Goal: Task Accomplishment & Management: Use online tool/utility

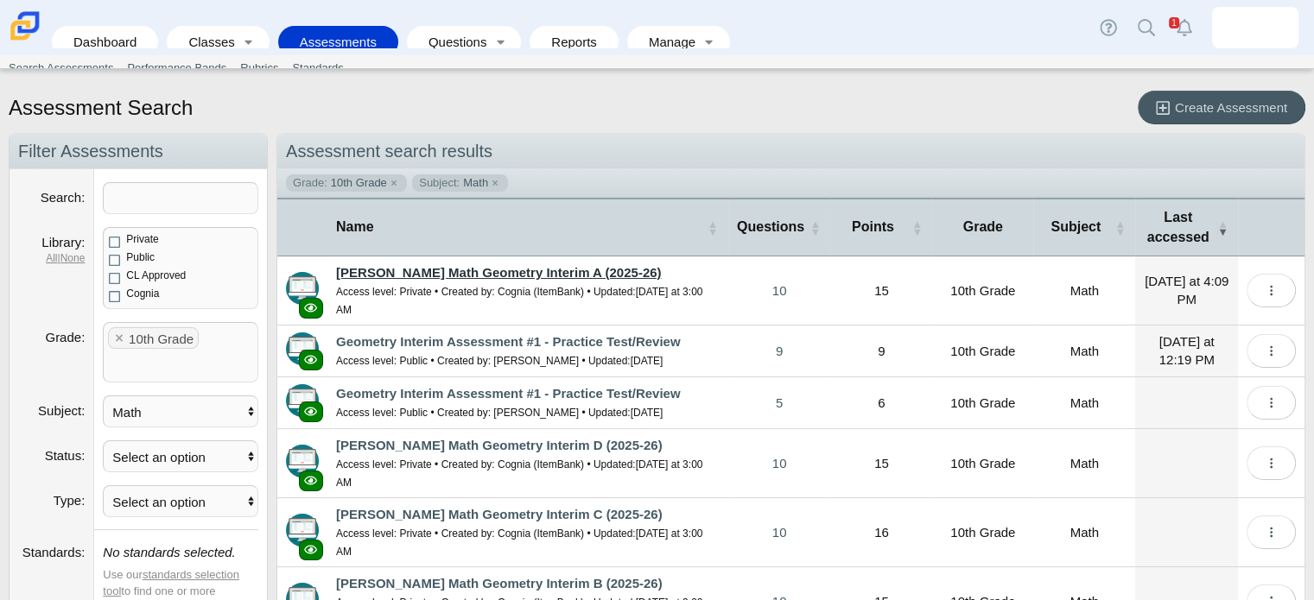
click at [501, 272] on link "[PERSON_NAME] Math Geometry Interim A (2025-26)" at bounding box center [498, 272] width 325 height 15
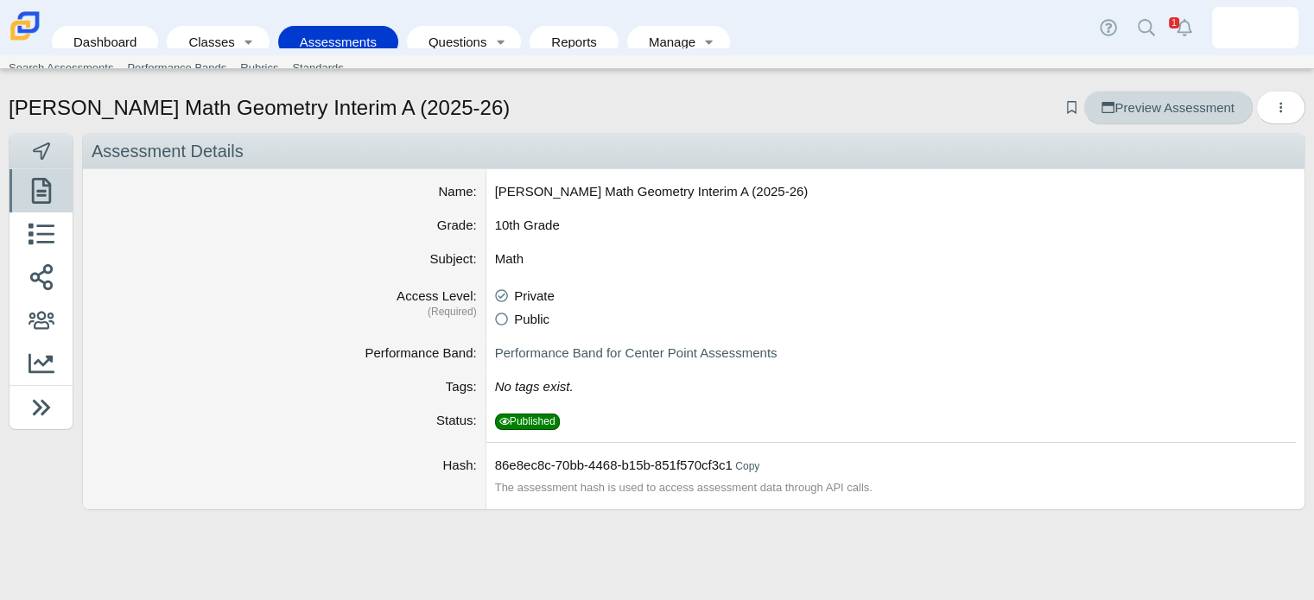
click at [1183, 106] on span "Preview Assessment" at bounding box center [1167, 107] width 132 height 15
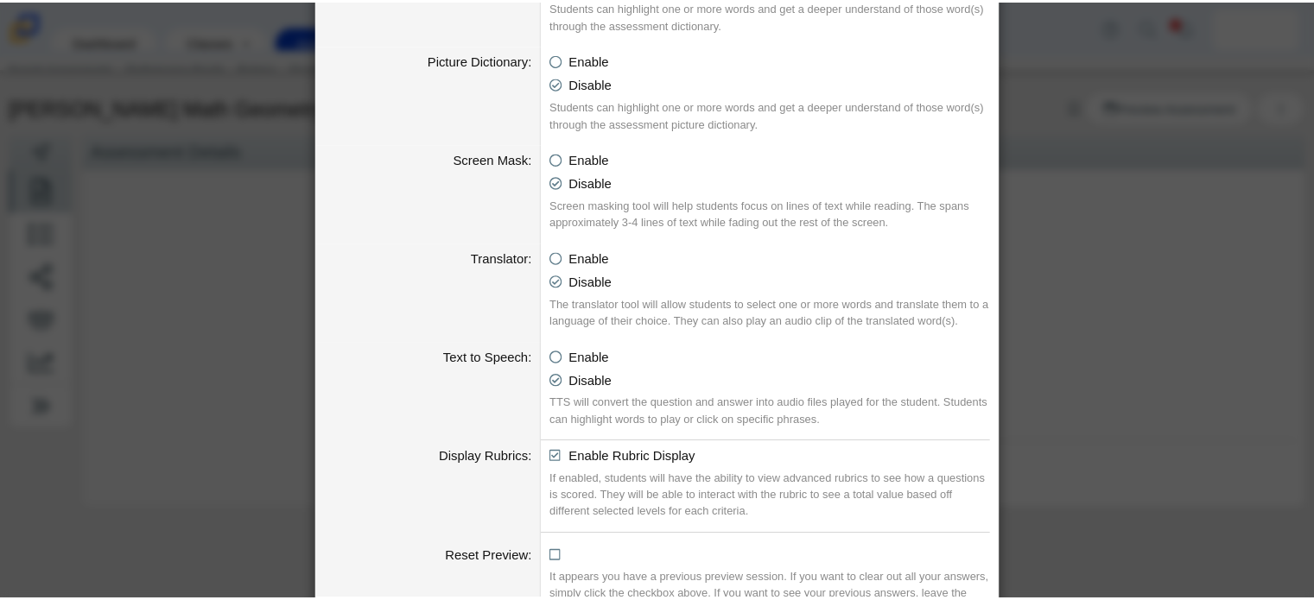
scroll to position [968, 0]
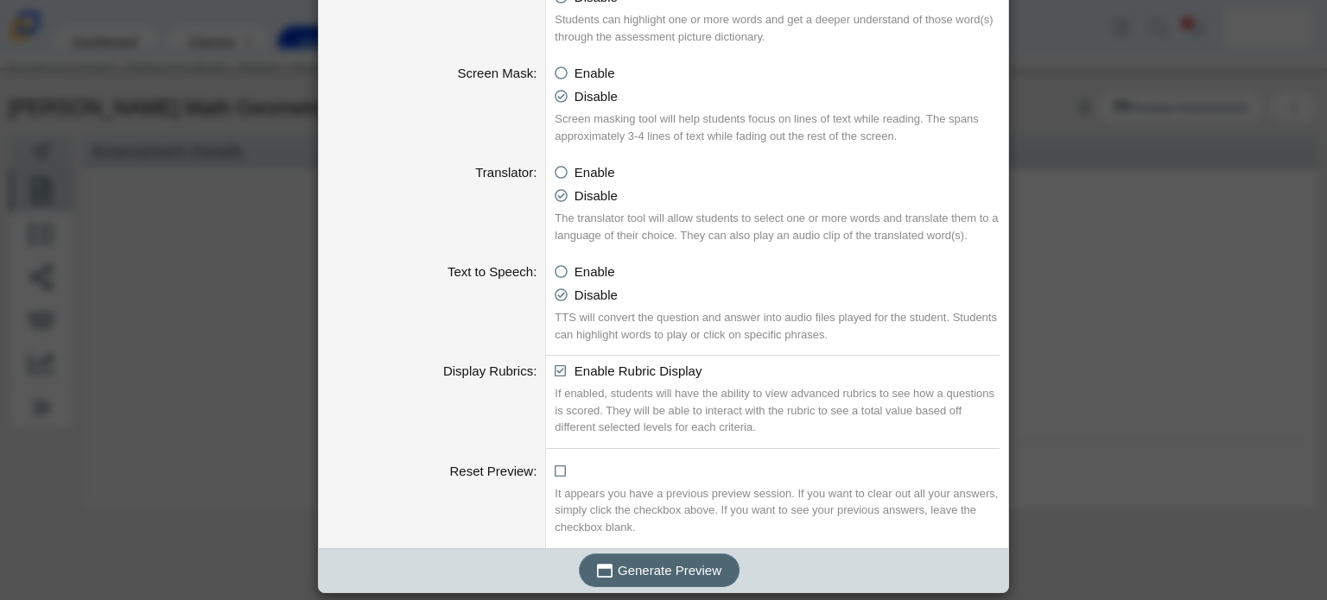
click at [648, 573] on span "Generate Preview" at bounding box center [670, 570] width 104 height 15
click at [1101, 257] on div "Generating an Assessment Preview Calculator Enable Basic Calculator Scientific …" at bounding box center [663, 300] width 1327 height 600
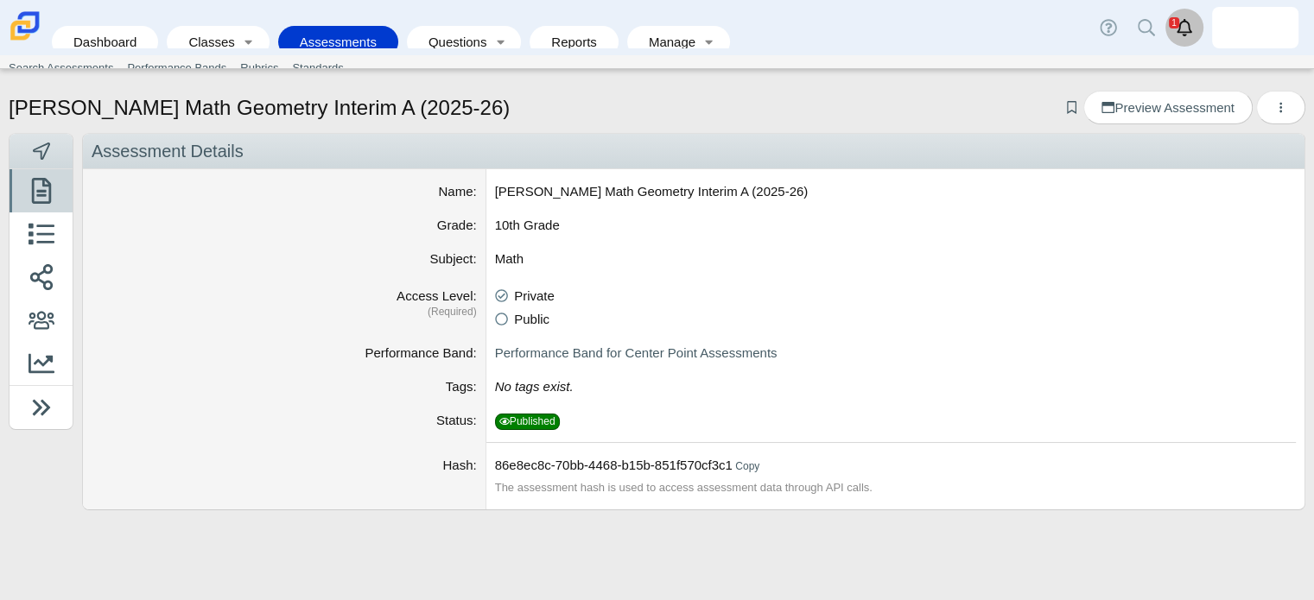
click at [1187, 30] on icon "Alerts" at bounding box center [1184, 27] width 17 height 17
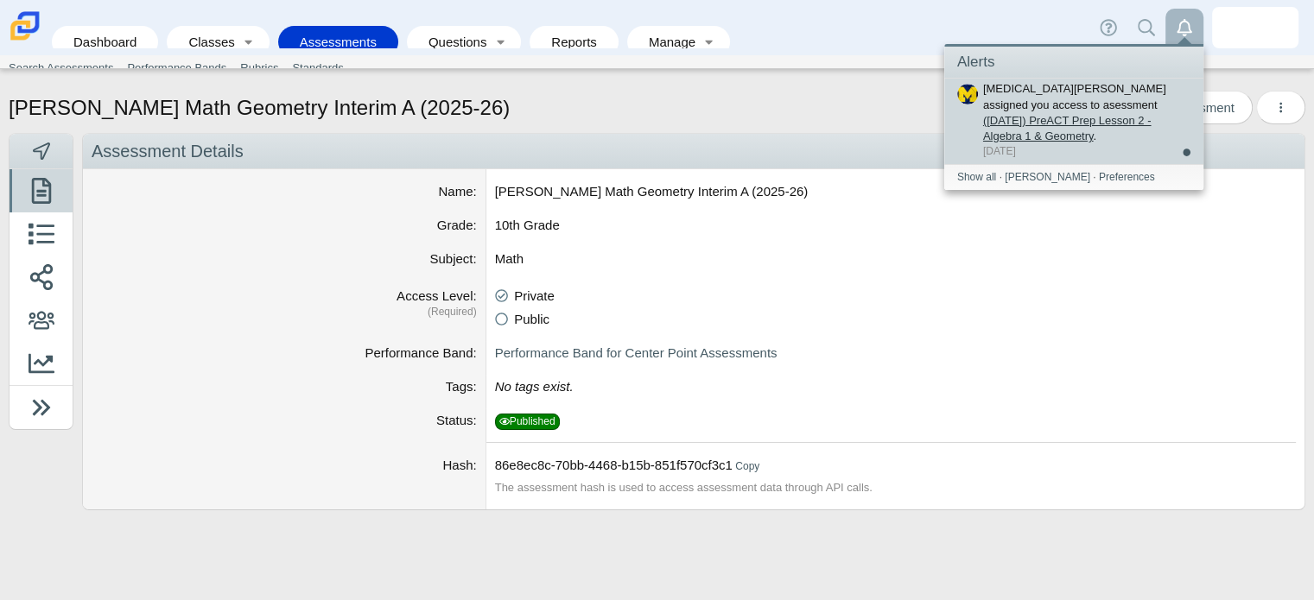
click at [1072, 120] on link "([DATE]) PreACT Prep Lesson 2 - Algebra 1 & Geometry" at bounding box center [1067, 128] width 168 height 29
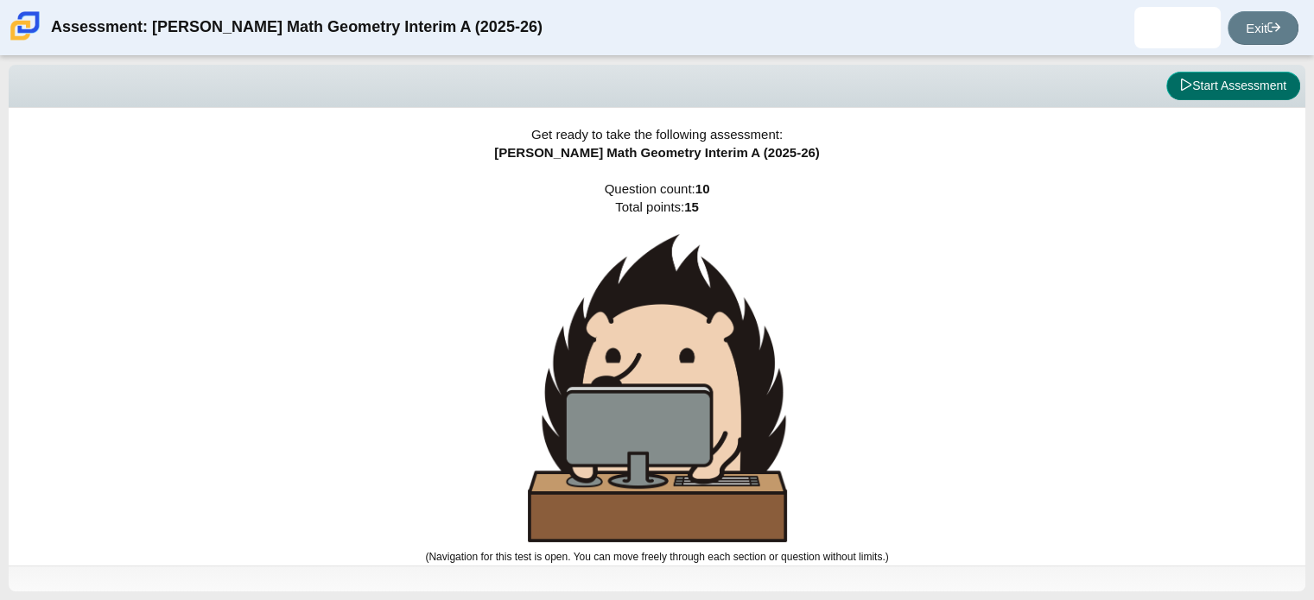
click at [1217, 79] on button "Start Assessment" at bounding box center [1233, 86] width 134 height 29
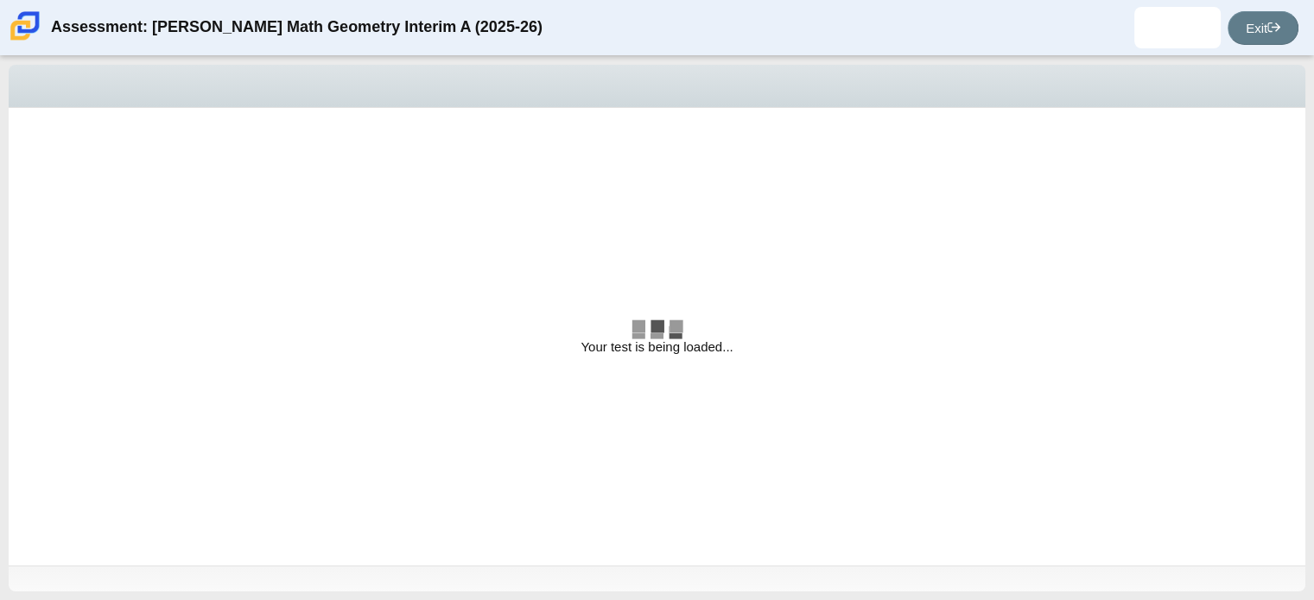
select select "both circles"
select select "are"
select select "all 3 sides"
select select "an equilateral"
select select "are"
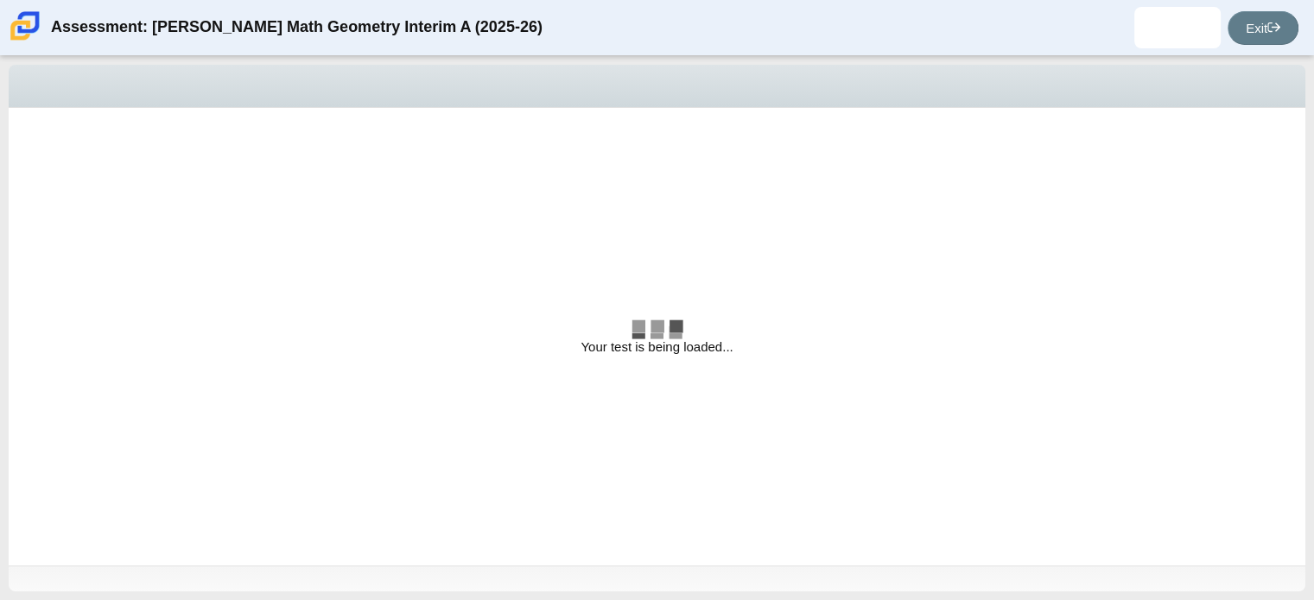
select select "square"
radio input "true"
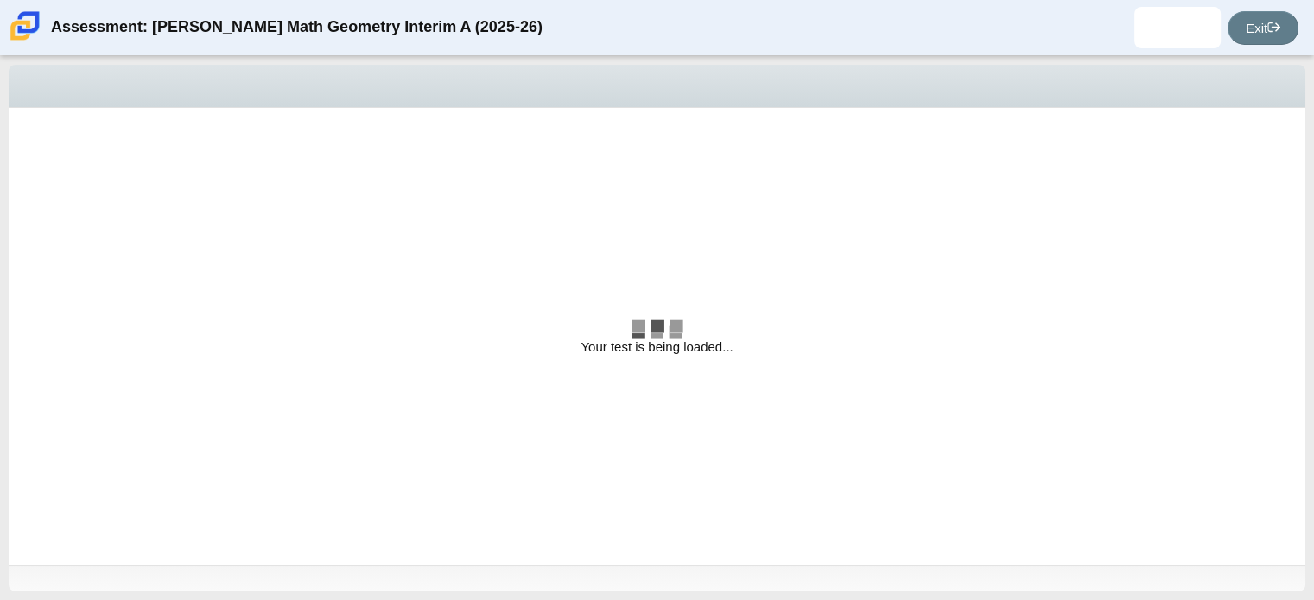
radio input "true"
select select "CENT_93707317080_IM"
select select "both circles"
select select "are"
select select "all 3 sides"
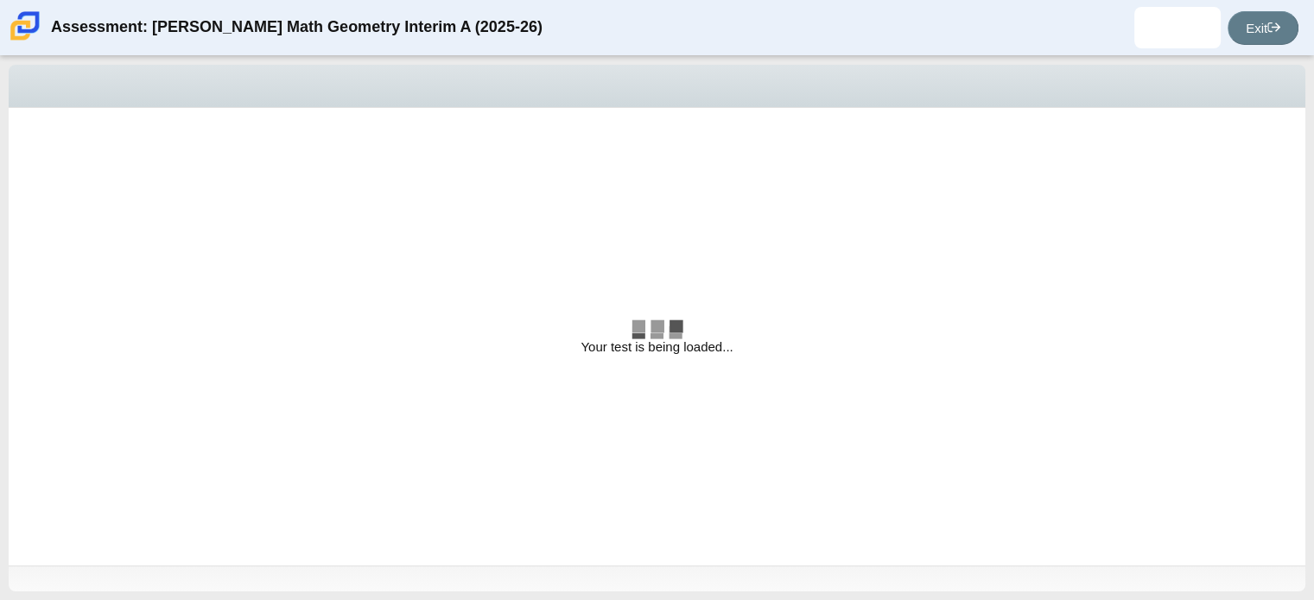
select select "an equilateral"
select select "are"
select select "square"
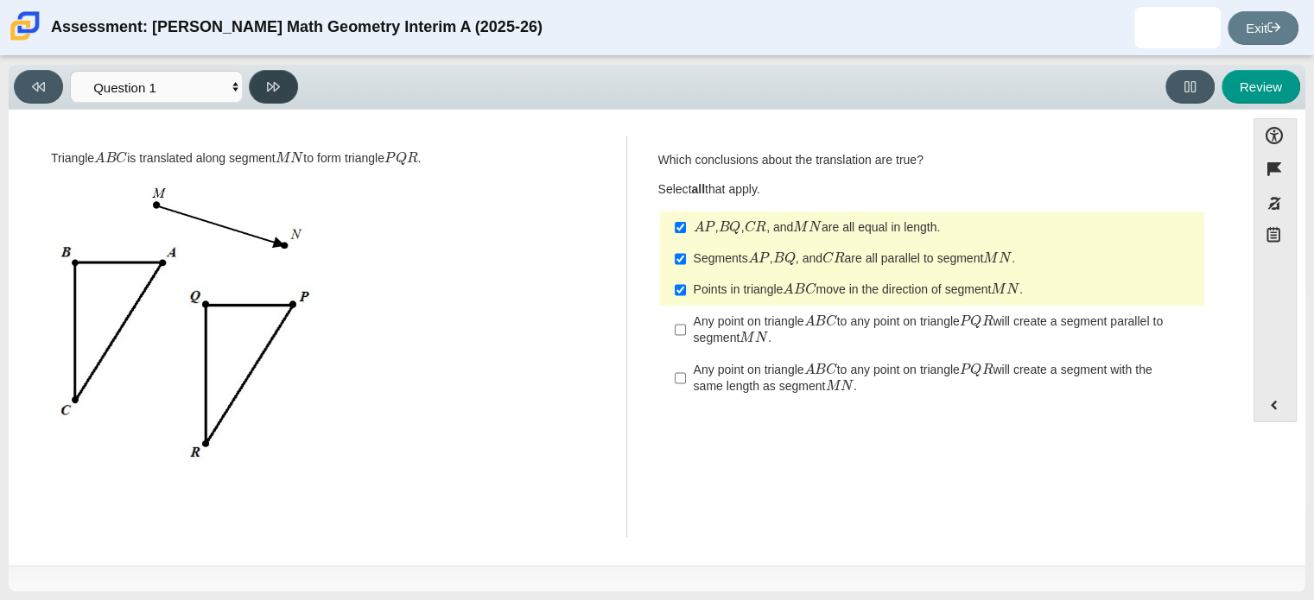
click at [273, 91] on icon at bounding box center [273, 86] width 13 height 13
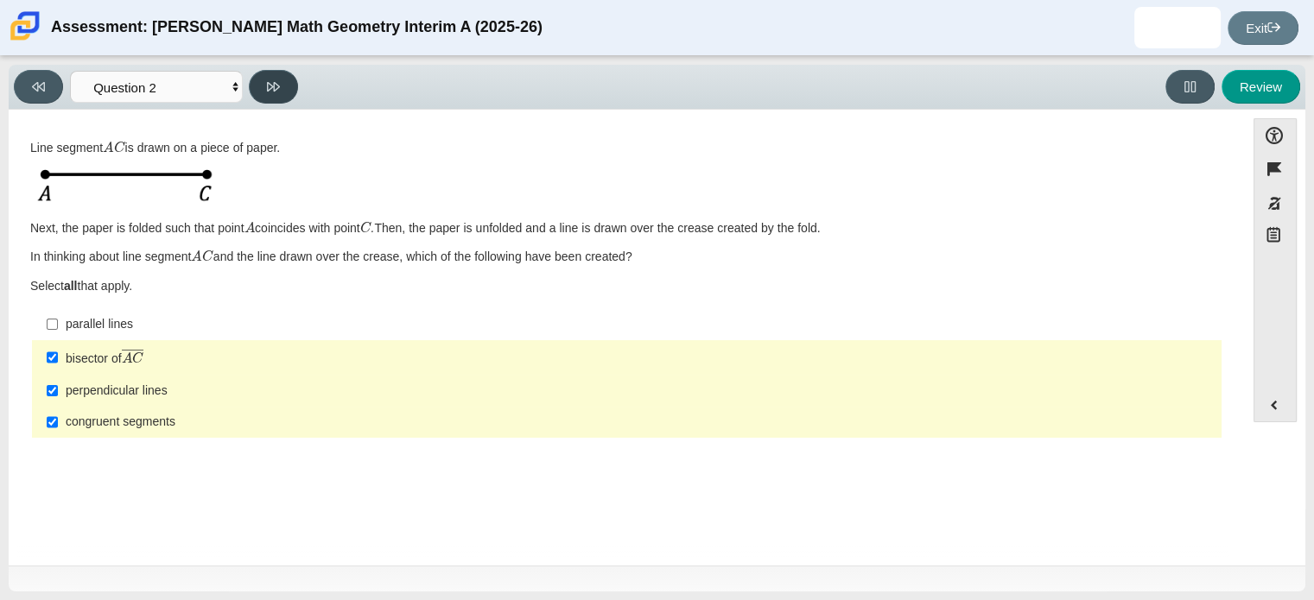
click at [273, 91] on icon at bounding box center [273, 86] width 13 height 13
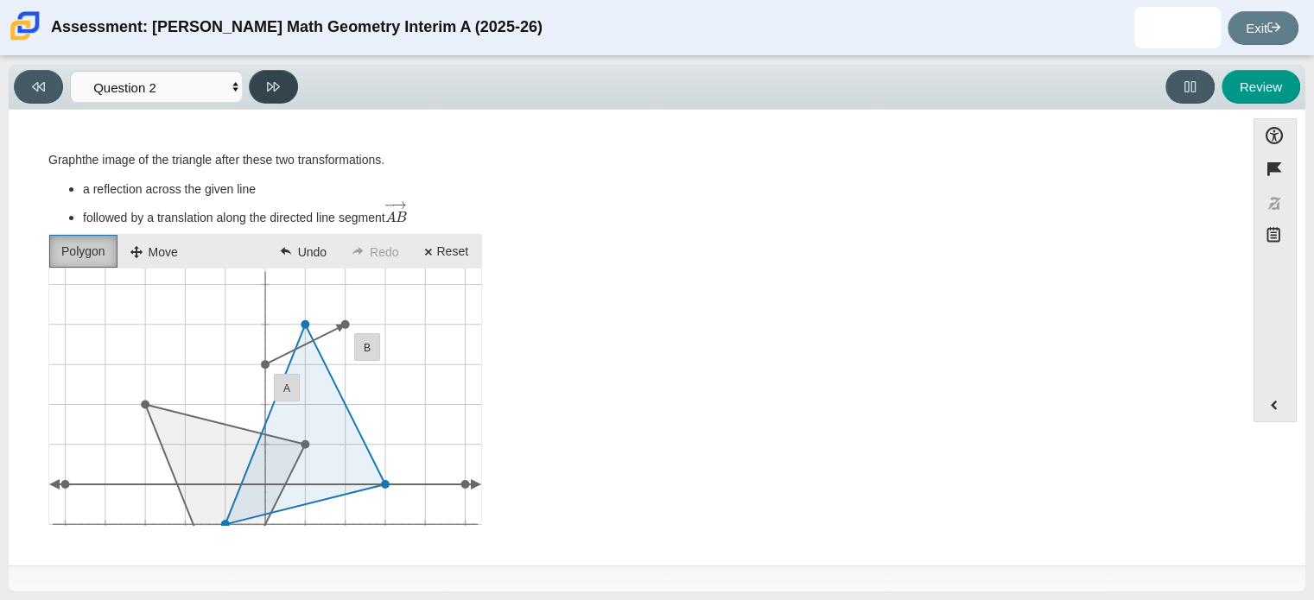
click at [273, 91] on icon at bounding box center [273, 86] width 13 height 13
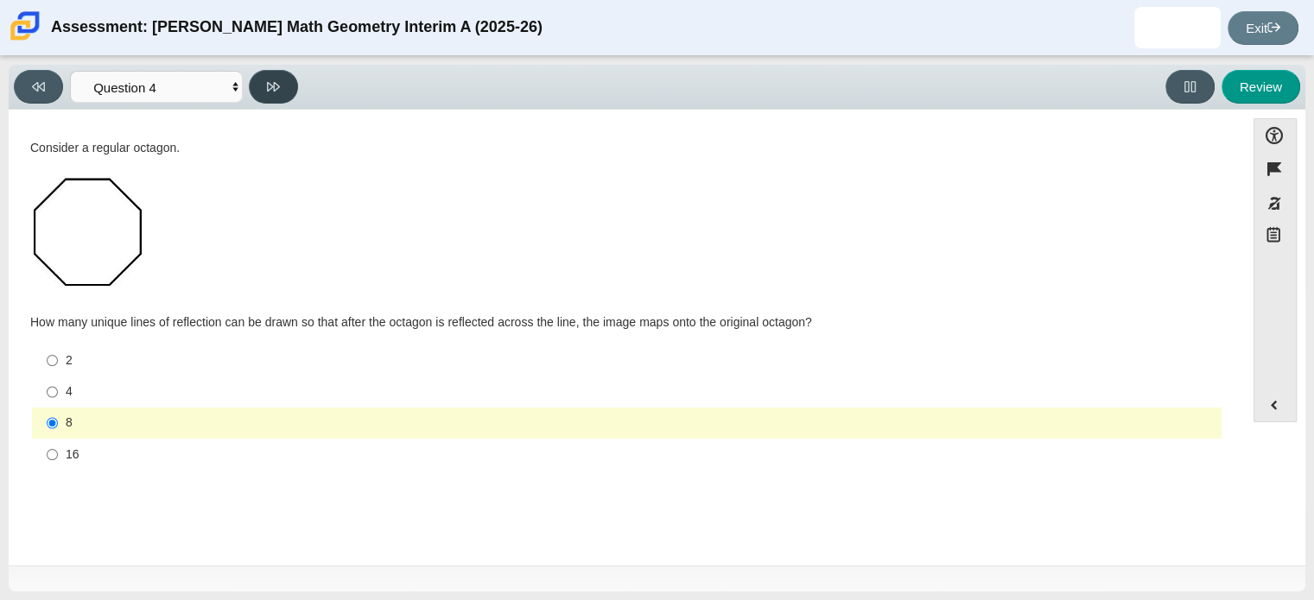
click at [273, 91] on icon at bounding box center [273, 86] width 13 height 13
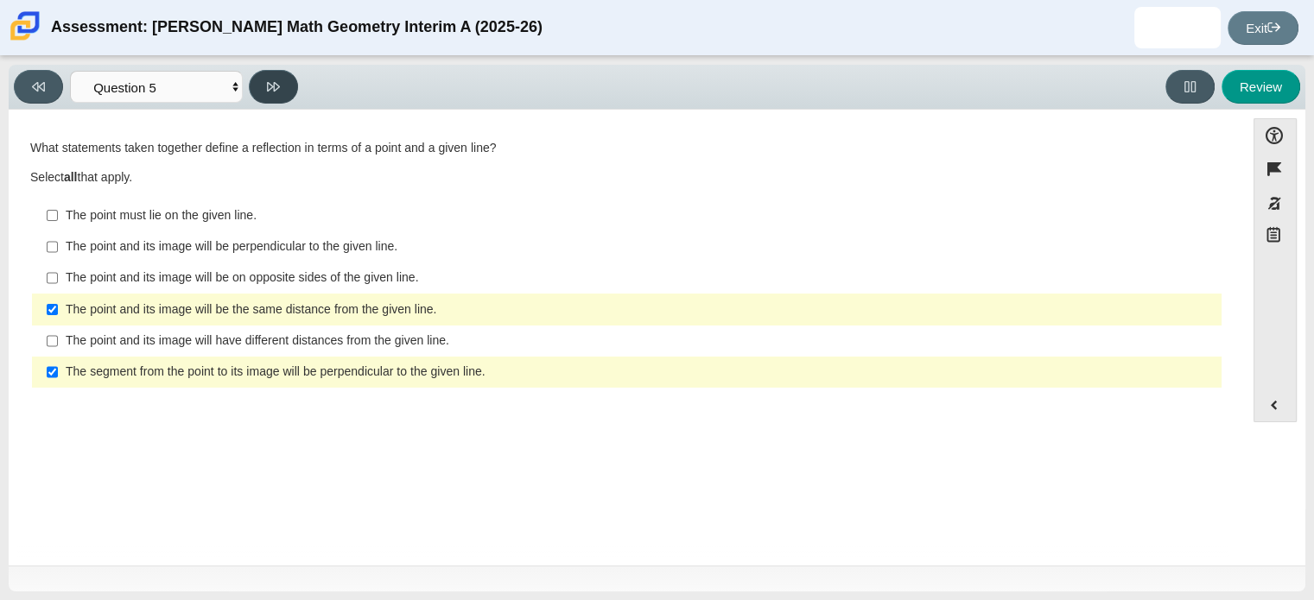
click at [273, 91] on icon at bounding box center [273, 86] width 13 height 13
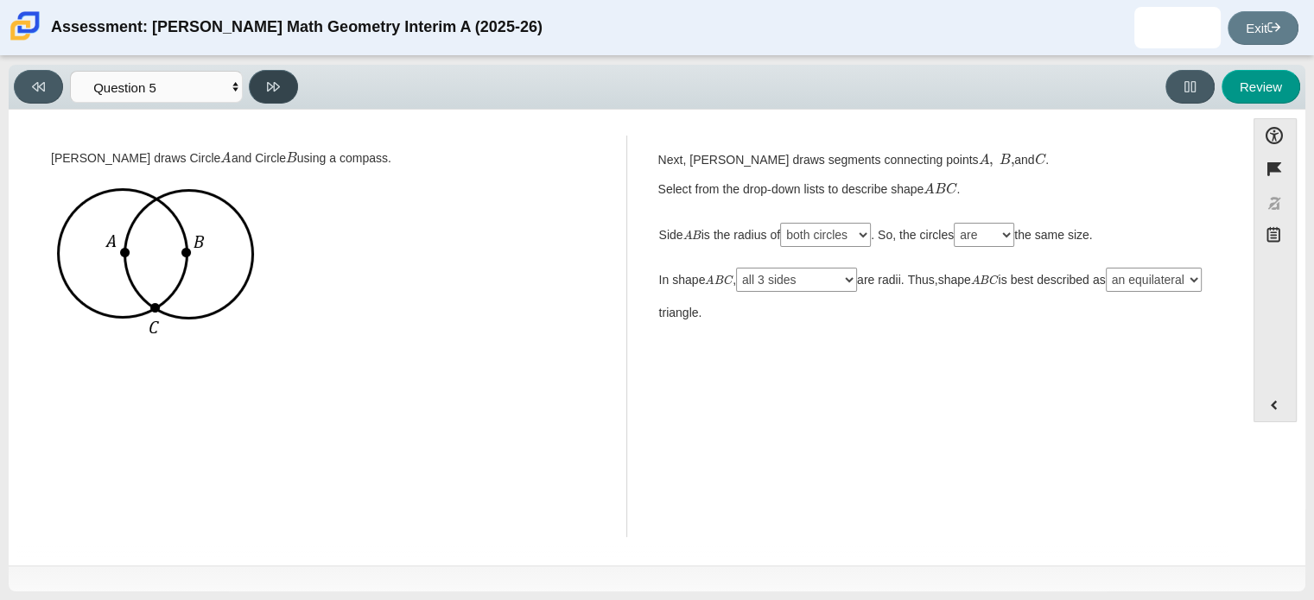
click at [273, 91] on icon at bounding box center [273, 86] width 13 height 13
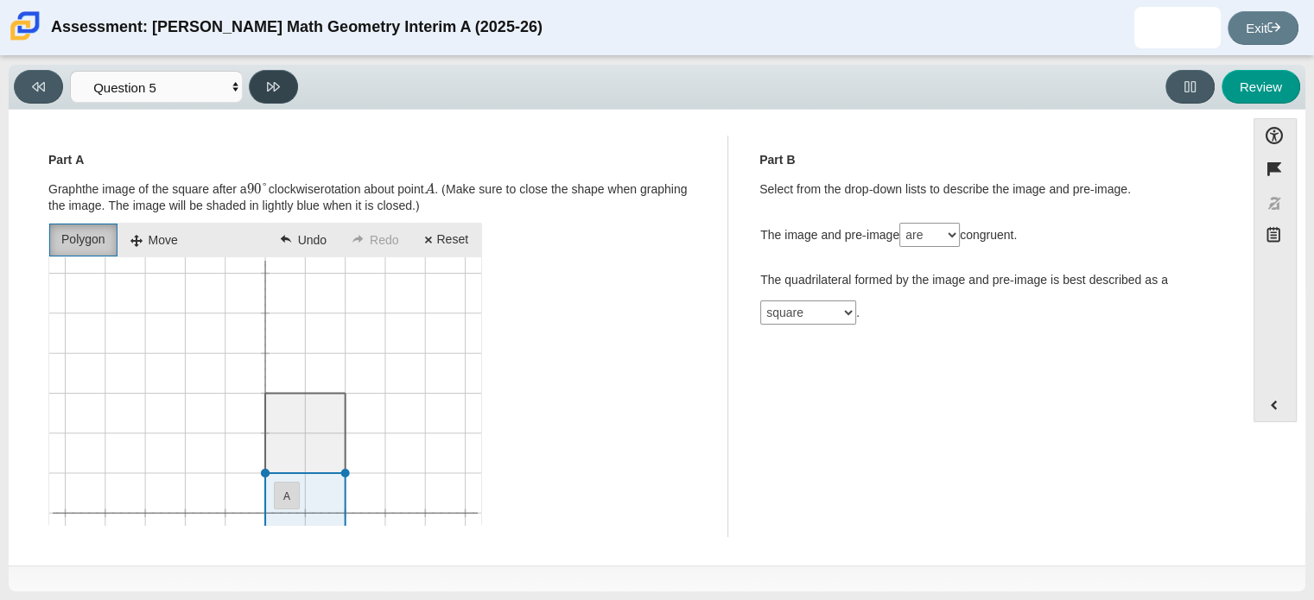
click at [273, 91] on icon at bounding box center [273, 86] width 13 height 13
select select "CENT_82914792"
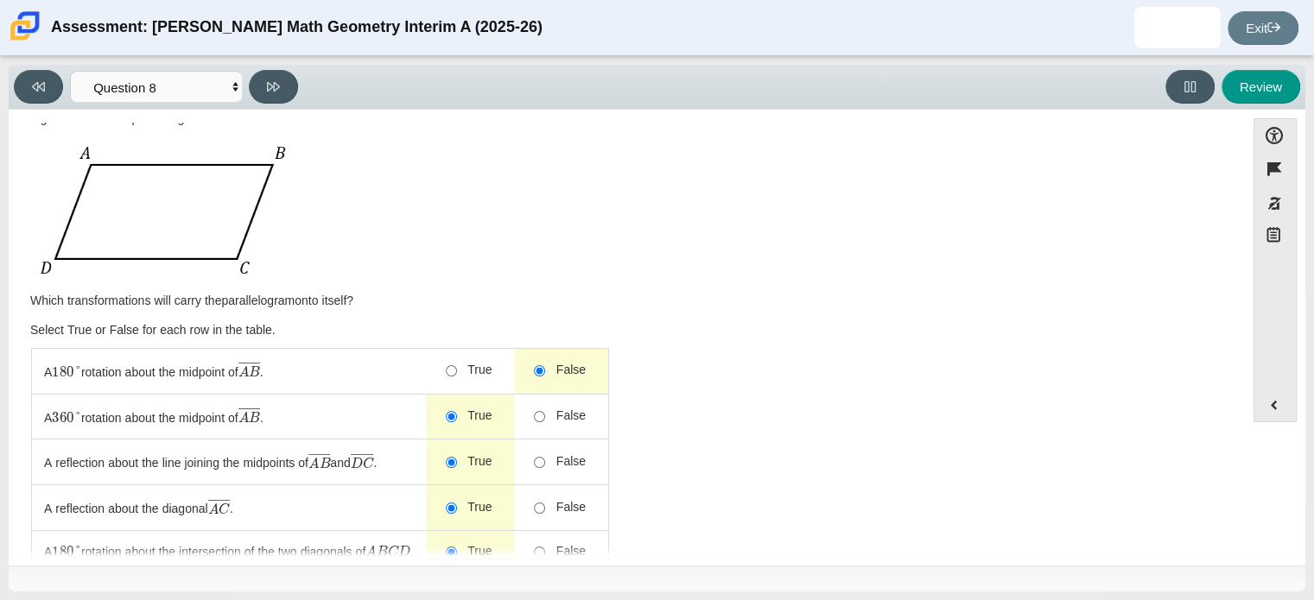
scroll to position [30, 0]
click at [557, 457] on span "False" at bounding box center [565, 461] width 41 height 17
click at [545, 457] on input "False" at bounding box center [539, 461] width 11 height 11
radio input "true"
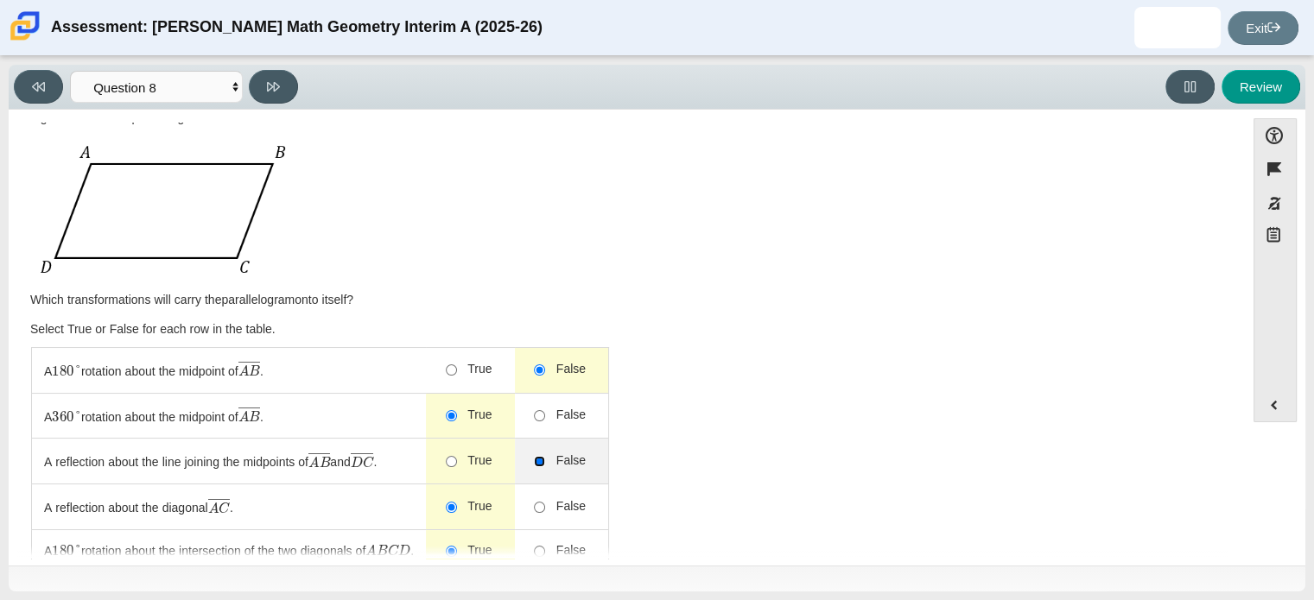
radio input "true"
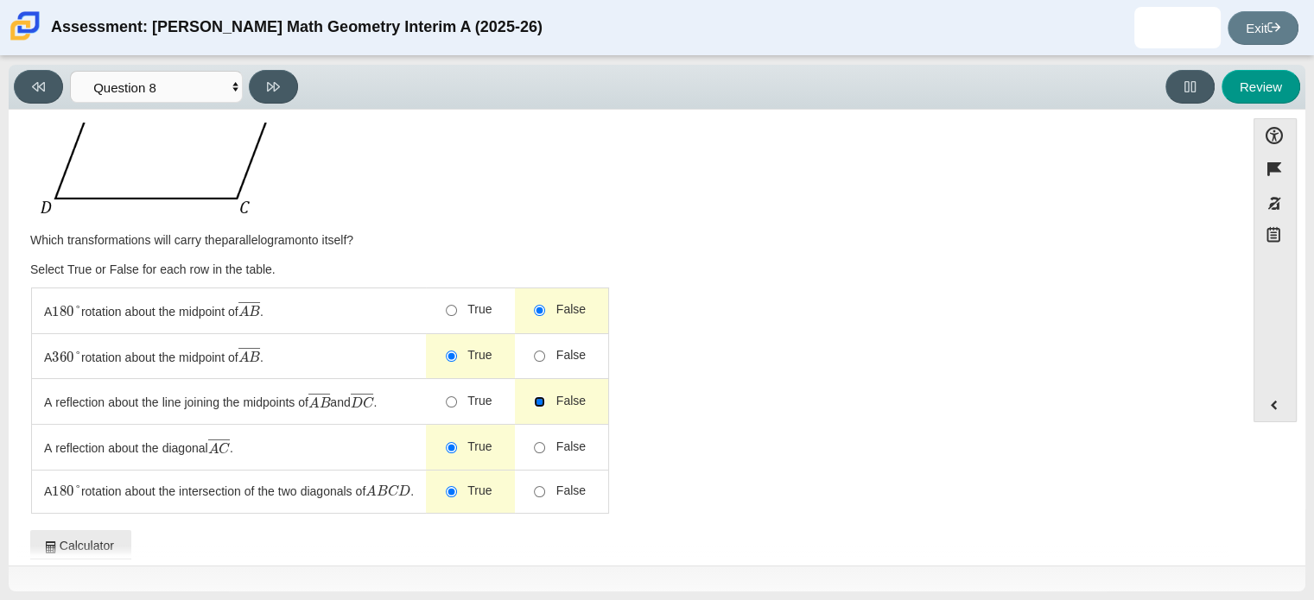
scroll to position [88, 0]
click at [279, 85] on icon at bounding box center [273, 86] width 13 height 13
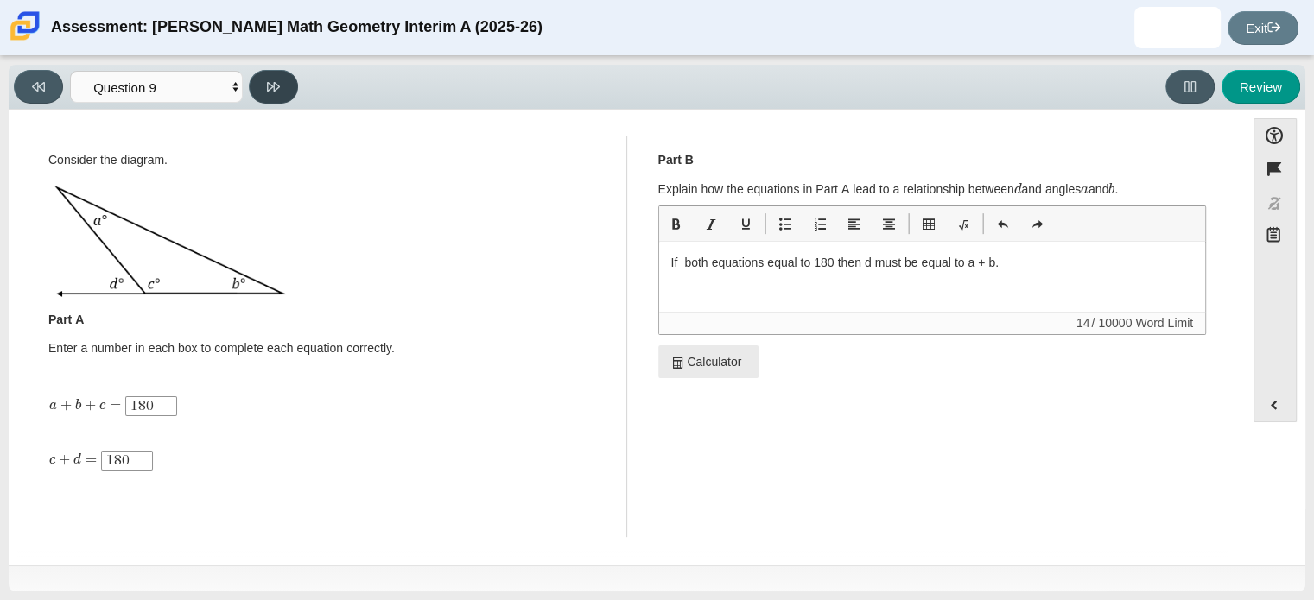
click at [279, 85] on icon at bounding box center [273, 86] width 13 height 13
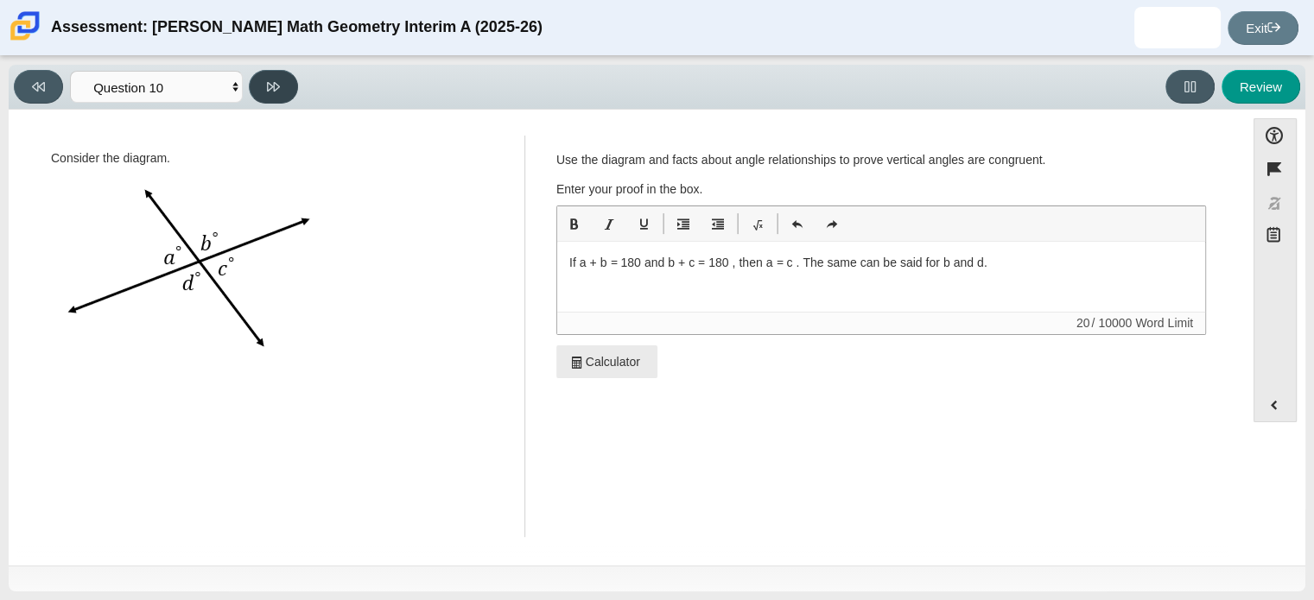
click at [279, 85] on icon at bounding box center [273, 86] width 13 height 13
select select "review"
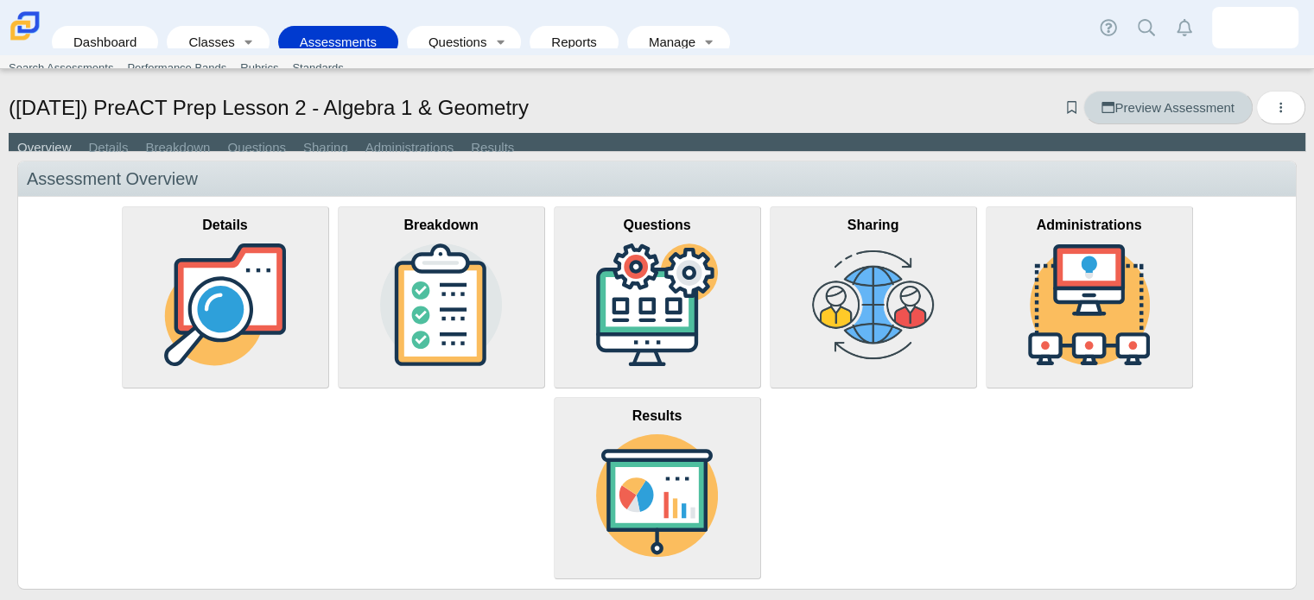
click at [1123, 106] on span "Preview Assessment" at bounding box center [1167, 107] width 132 height 15
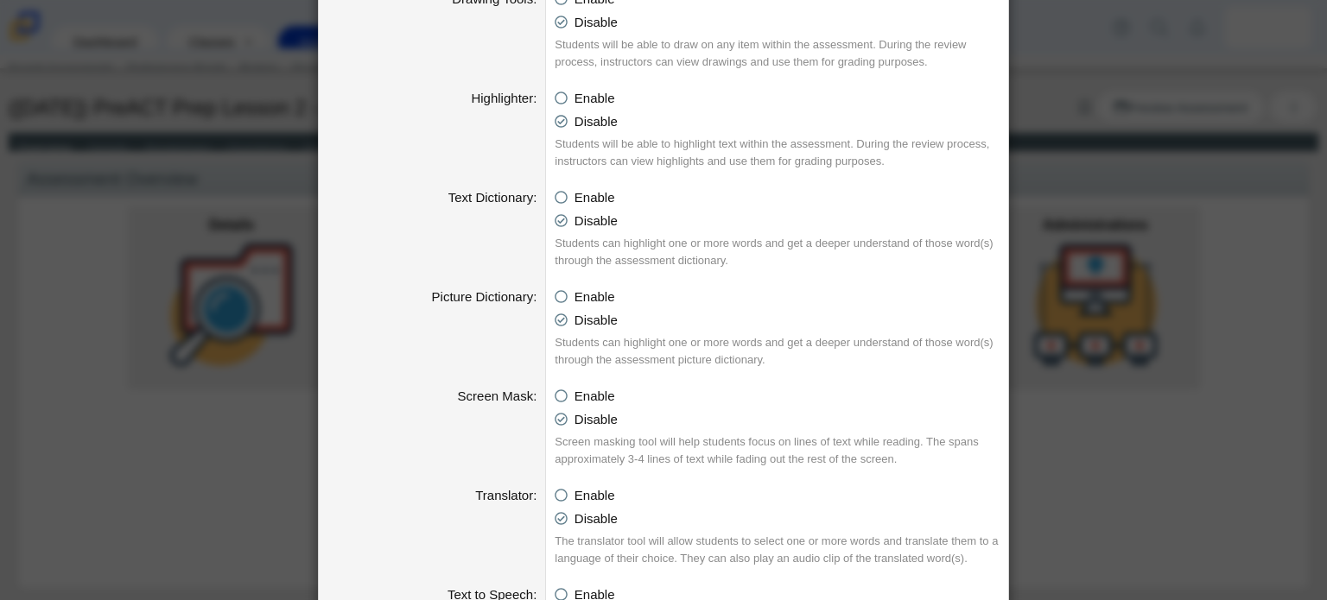
scroll to position [868, 0]
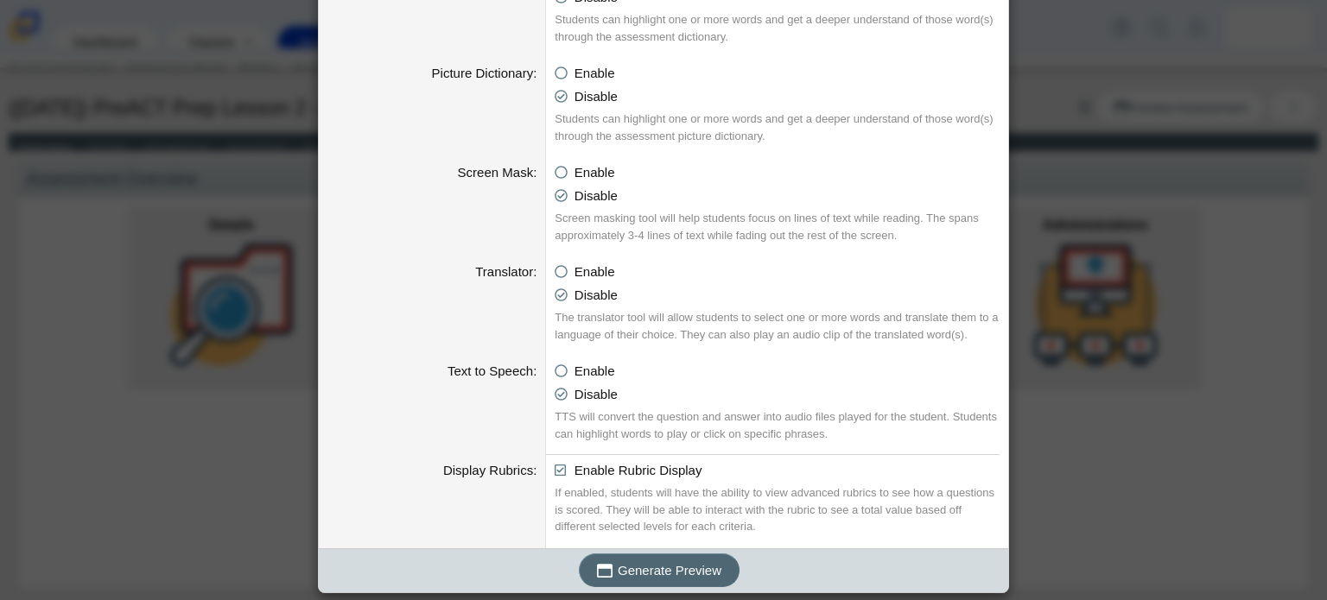
click at [678, 571] on span "Generate Preview" at bounding box center [670, 570] width 104 height 15
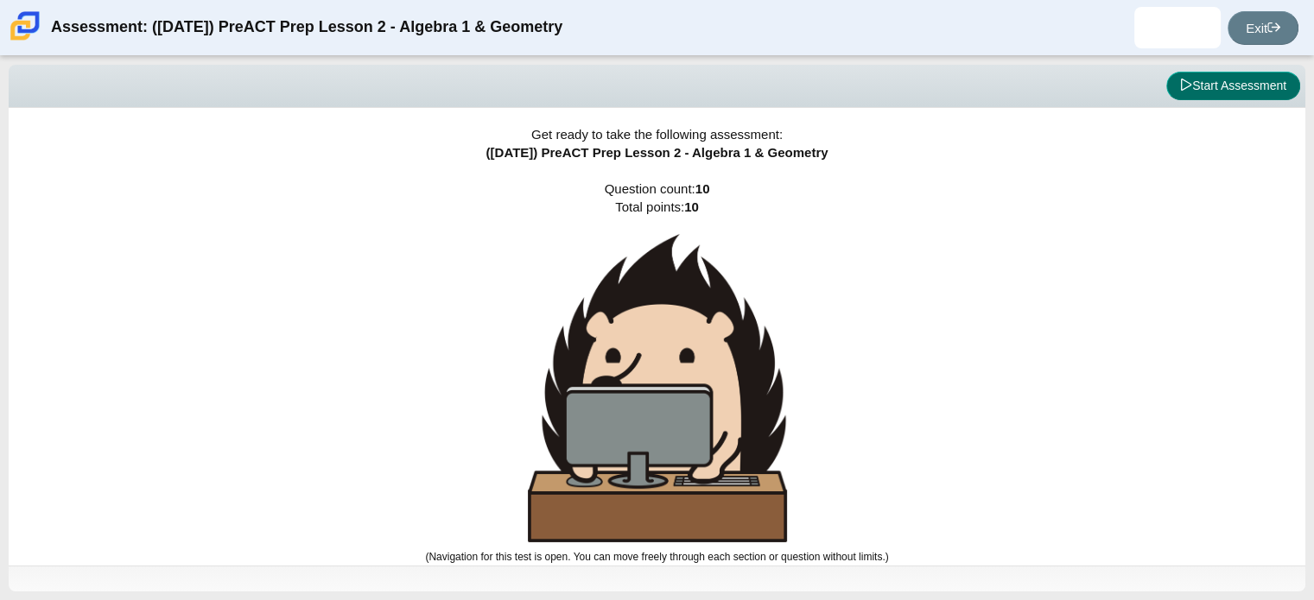
click at [1241, 91] on button "Start Assessment" at bounding box center [1233, 86] width 134 height 29
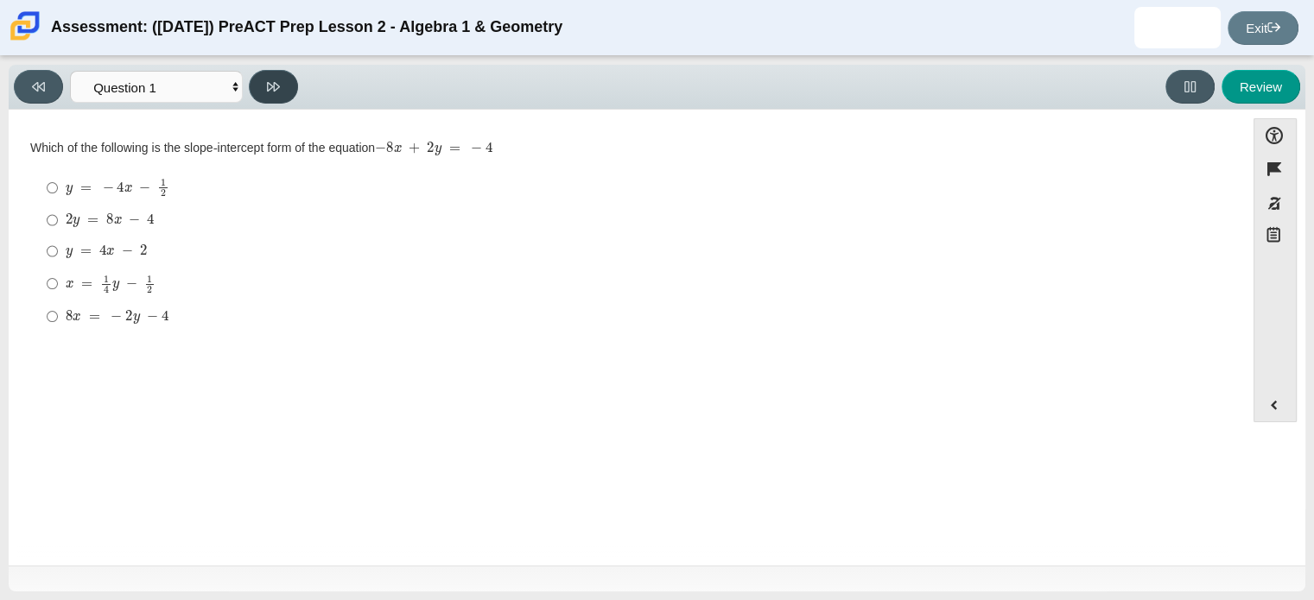
click at [277, 92] on icon at bounding box center [273, 86] width 13 height 13
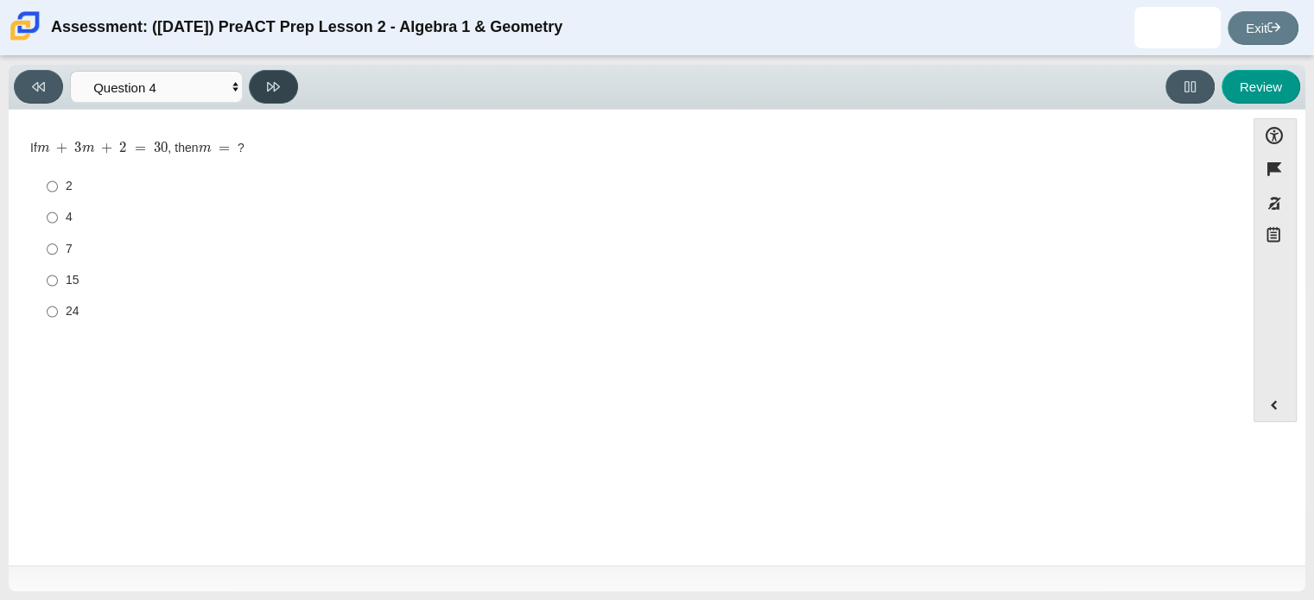
click at [277, 92] on icon at bounding box center [273, 86] width 13 height 13
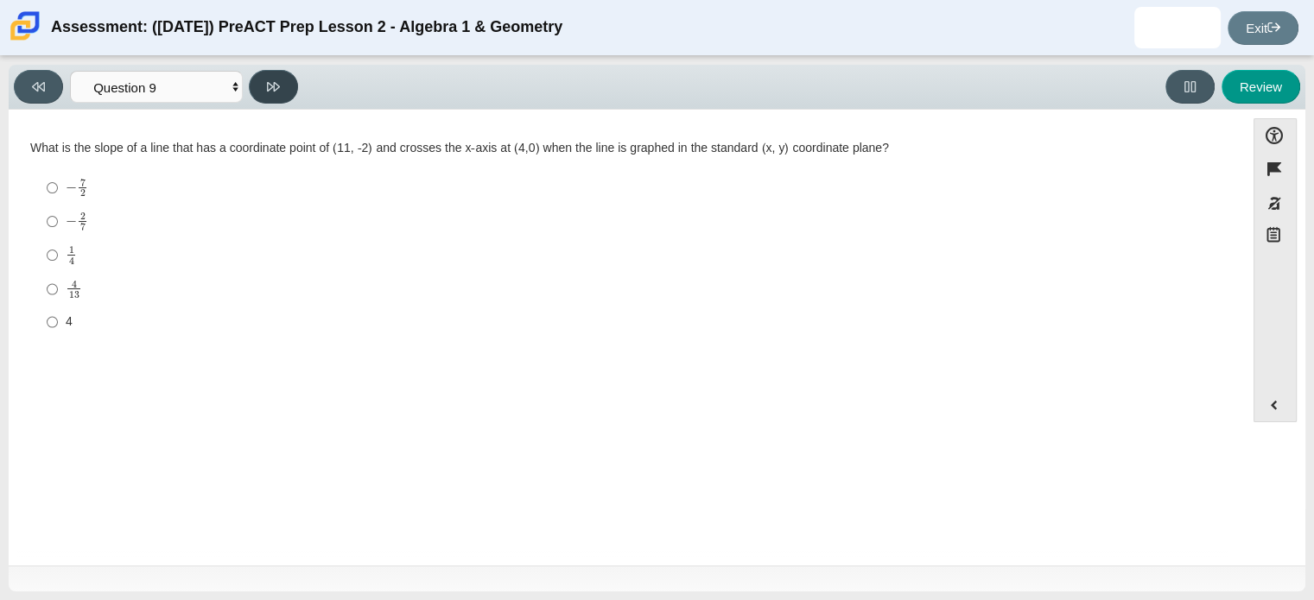
click at [277, 92] on icon at bounding box center [273, 86] width 13 height 13
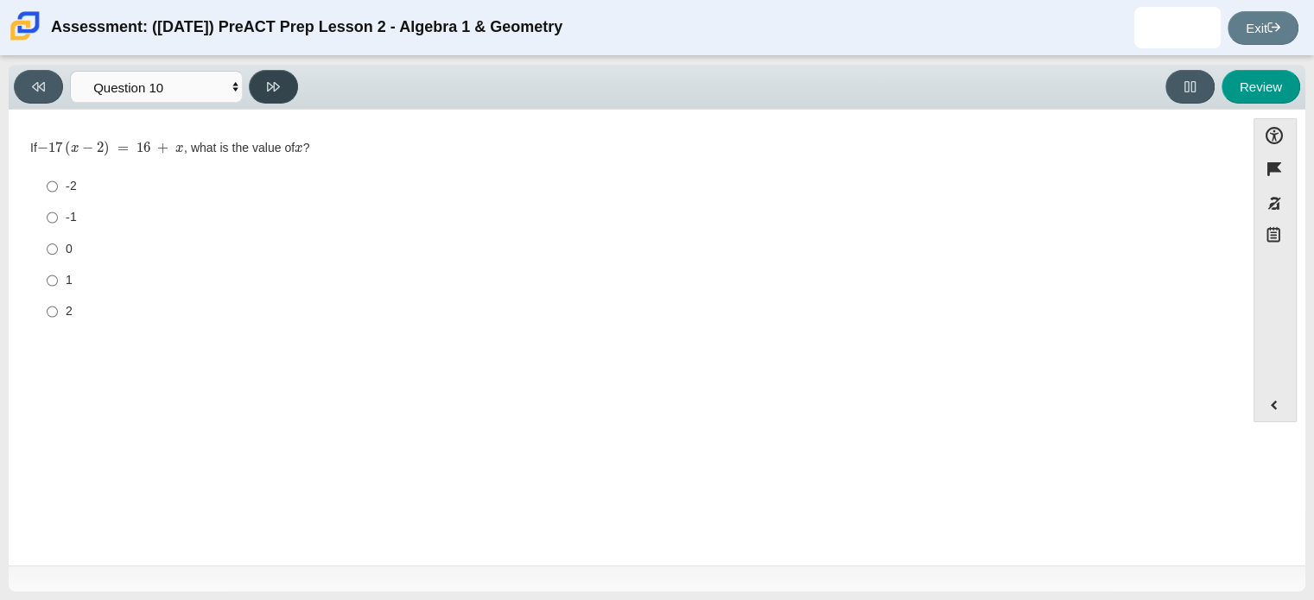
click at [277, 92] on icon at bounding box center [273, 86] width 13 height 13
select select "review"
